Goal: Information Seeking & Learning: Learn about a topic

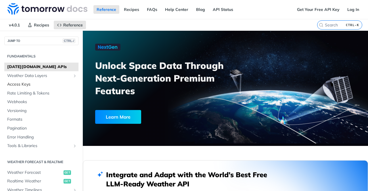
click at [40, 85] on span "Access Keys" at bounding box center [42, 85] width 70 height 6
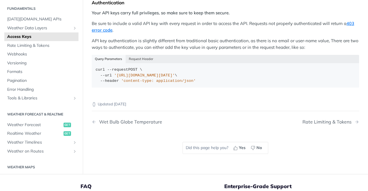
scroll to position [123, 0]
drag, startPoint x: 224, startPoint y: 76, endPoint x: 114, endPoint y: 74, distance: 109.8
click at [114, 74] on span "'[URL][DOMAIN_NAME][DATE]'" at bounding box center [144, 76] width 61 height 4
copy span "[URL][DOMAIN_NAME][DATE]"
click at [183, 64] on code "curl --request POST \ --url '[URL][DOMAIN_NAME][DATE]' \ --header 'content-type…" at bounding box center [225, 76] width 267 height 25
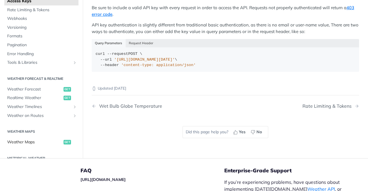
scroll to position [18, 0]
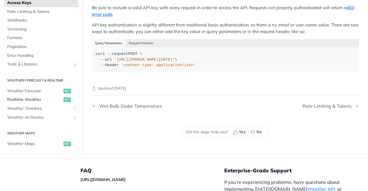
click at [26, 98] on span "Realtime Weather" at bounding box center [34, 100] width 55 height 6
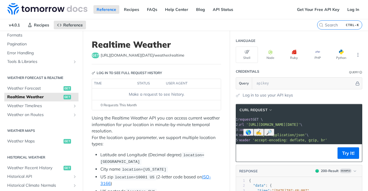
scroll to position [0, 28]
drag, startPoint x: 249, startPoint y: 124, endPoint x: 351, endPoint y: 124, distance: 101.8
click at [300, 124] on span "'[URL][DOMAIN_NAME][DATE]'" at bounding box center [273, 125] width 54 height 4
copy span "[URL][DOMAIN_NAME][DATE]"
click at [188, 117] on p "Using the Realtime Weather API you can access current weather information for y…" at bounding box center [156, 131] width 129 height 32
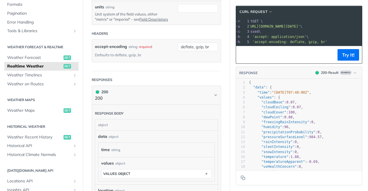
scroll to position [229, 0]
click at [344, 57] on button "Try It!" at bounding box center [348, 54] width 22 height 11
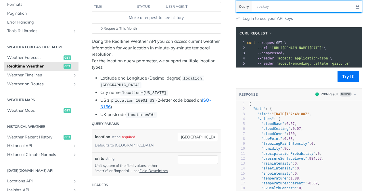
scroll to position [0, 0]
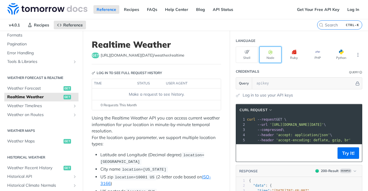
click at [268, 58] on button "Node" at bounding box center [270, 55] width 22 height 16
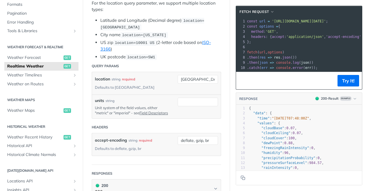
scroll to position [134, 0]
click at [353, 101] on icon "button" at bounding box center [355, 99] width 4 height 4
click at [276, 104] on header "RESPONSE 200 - Result Example application/json 200 - Result 400 - Result Clear …" at bounding box center [299, 99] width 126 height 12
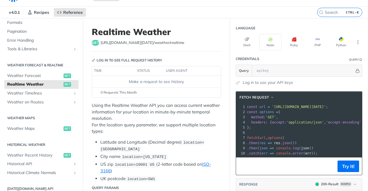
scroll to position [7, 0]
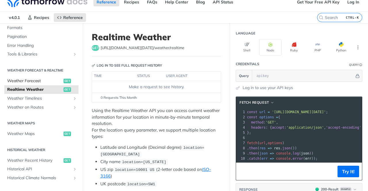
click at [34, 79] on span "Weather Forecast" at bounding box center [34, 81] width 55 height 6
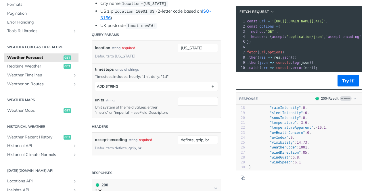
scroll to position [179, 0]
click at [33, 66] on span "Realtime Weather" at bounding box center [34, 67] width 55 height 6
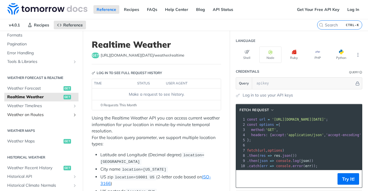
click at [38, 114] on span "Weather on Routes" at bounding box center [39, 115] width 64 height 6
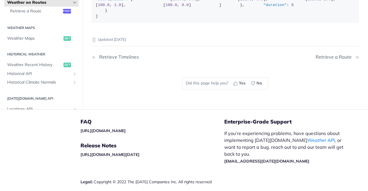
scroll to position [172, 0]
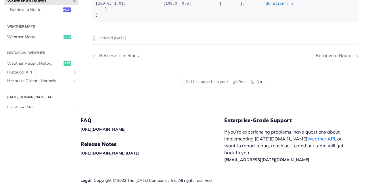
click at [26, 40] on span "Weather Maps" at bounding box center [34, 37] width 55 height 6
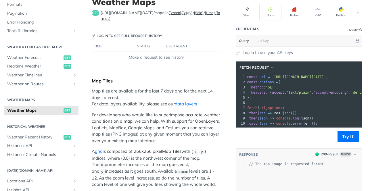
scroll to position [43, 0]
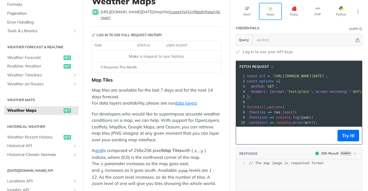
click at [266, 11] on button "Node" at bounding box center [270, 11] width 22 height 16
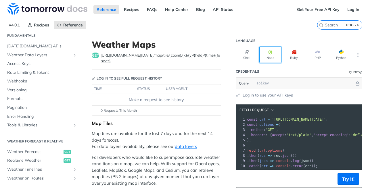
scroll to position [0, 0]
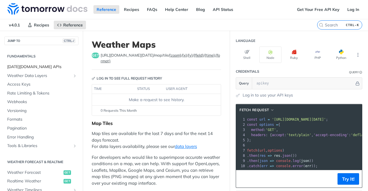
click at [36, 68] on span "[DATE][DOMAIN_NAME] APIs" at bounding box center [42, 67] width 70 height 6
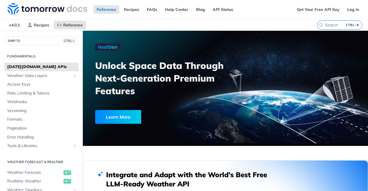
click at [170, 124] on div "Unlock Space Data Through Next-Generation Premium Features Learn More" at bounding box center [163, 86] width 137 height 84
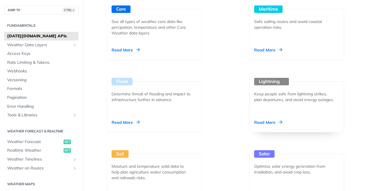
scroll to position [728, 0]
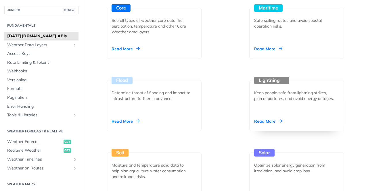
click at [277, 98] on div "Keep people safe from lightning strikes, plan departures, and avoid energy outa…" at bounding box center [294, 95] width 80 height 11
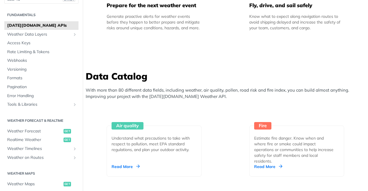
scroll to position [11, 0]
click at [17, 43] on span "Access Keys" at bounding box center [42, 43] width 70 height 6
